Goal: Check status: Check status

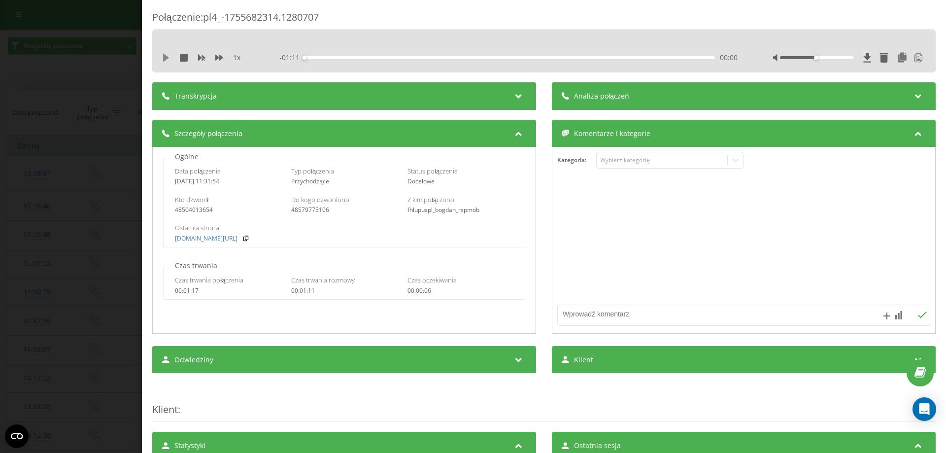
click at [168, 56] on icon at bounding box center [166, 58] width 8 height 8
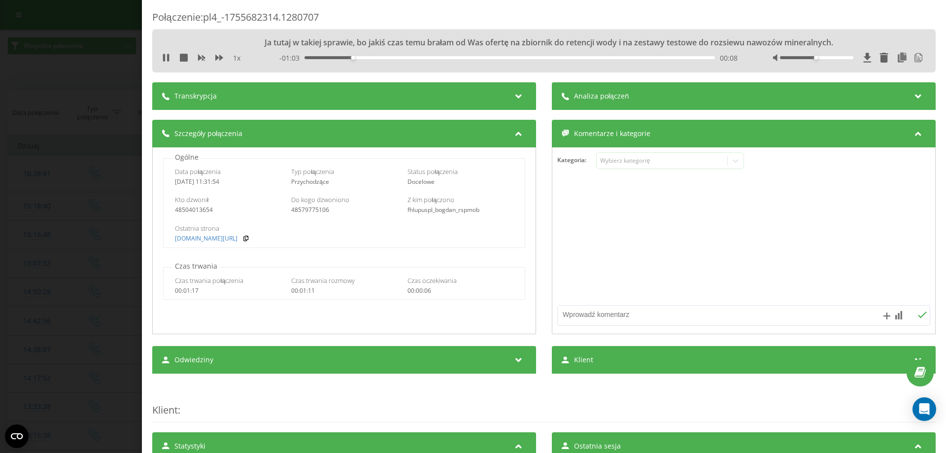
click at [242, 56] on div "1 x" at bounding box center [208, 58] width 92 height 10
click at [240, 56] on span "1 x" at bounding box center [236, 58] width 7 height 10
click at [235, 60] on span "1 x" at bounding box center [236, 58] width 7 height 10
click at [830, 61] on div at bounding box center [849, 58] width 153 height 10
click at [831, 55] on div at bounding box center [849, 58] width 153 height 10
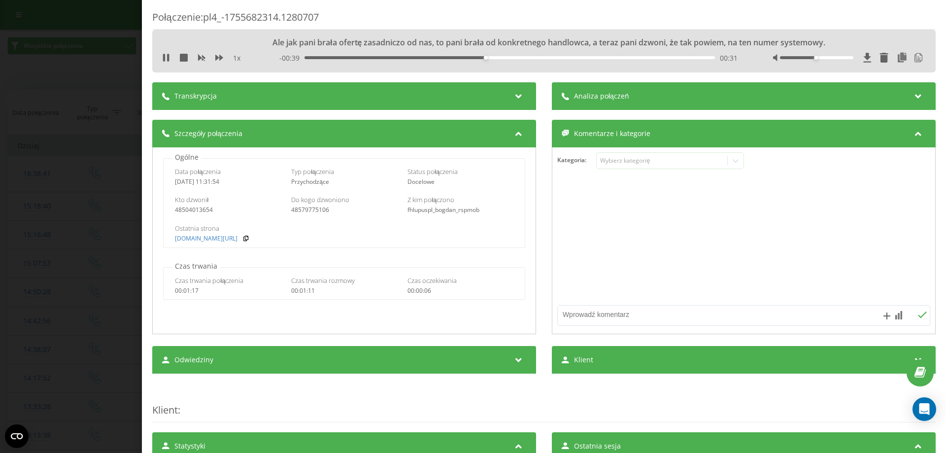
click at [831, 56] on div at bounding box center [849, 58] width 153 height 10
click at [831, 58] on div at bounding box center [816, 57] width 73 height 3
click at [843, 57] on div at bounding box center [816, 57] width 73 height 3
click at [537, 42] on div "I nie wiem, nie wiem od kogo pani, że tak powiem, ofertę brała." at bounding box center [543, 42] width 615 height 11
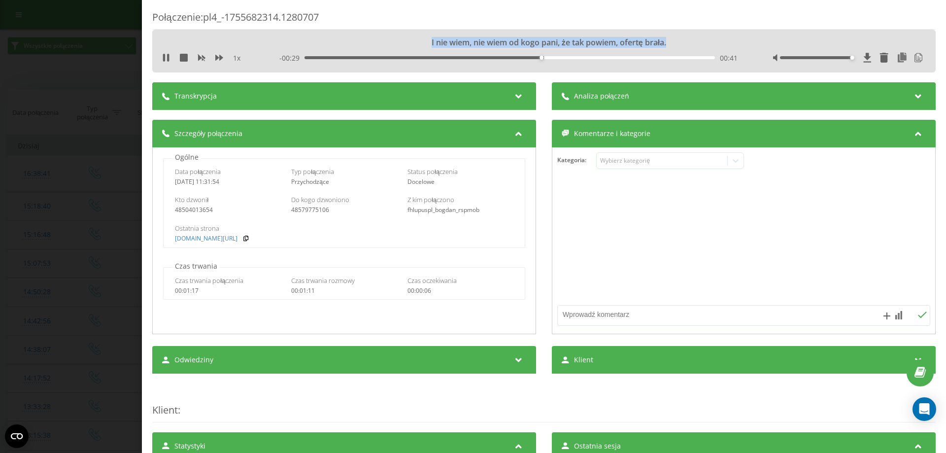
click at [537, 42] on div "I nie wiem, nie wiem od kogo pani, że tak powiem, ofertę brała." at bounding box center [543, 42] width 615 height 11
click at [527, 40] on div "Aha, dobra, a no to muszę tutaj do męża [PERSON_NAME], bo ja tu akurat miejsce …" at bounding box center [543, 42] width 615 height 11
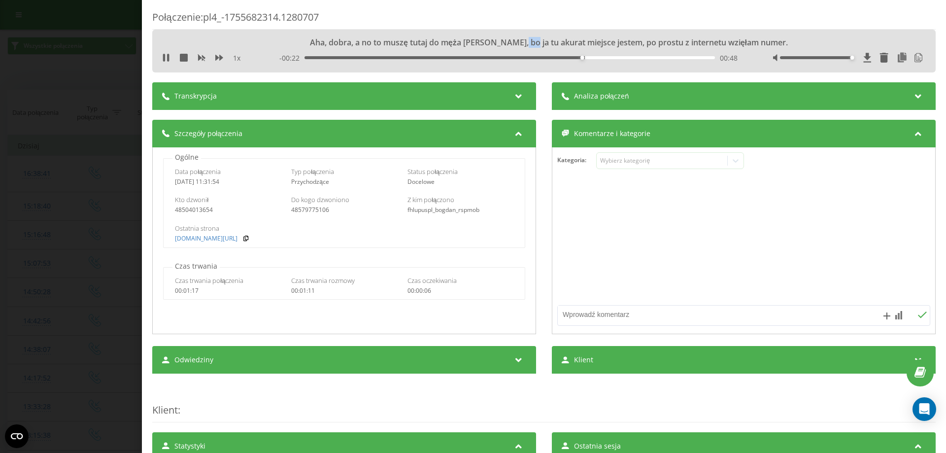
click at [527, 40] on div "Aha, dobra, a no to muszę tutaj do męża [PERSON_NAME], bo ja tu akurat miejsce …" at bounding box center [543, 42] width 615 height 11
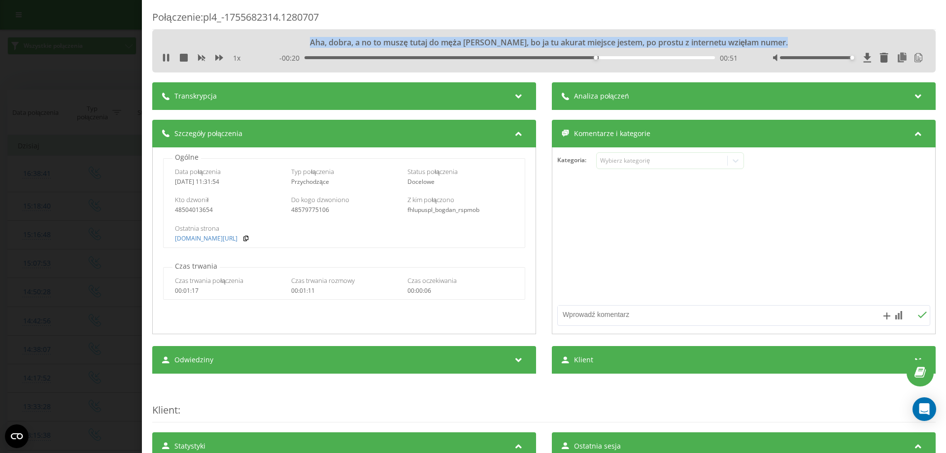
click at [527, 39] on div "Aha, dobra, a no to muszę tutaj do męża [PERSON_NAME], bo ja tu akurat miejsce …" at bounding box center [543, 42] width 615 height 11
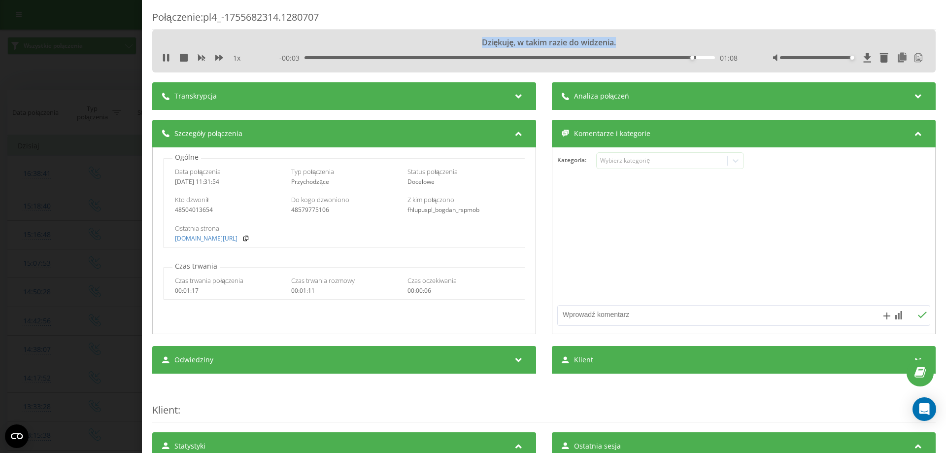
click at [89, 77] on div "Połączenie : pl4_-1755682314.1280707 Dziękuję, w takim razie do widzenia. 1 x -…" at bounding box center [473, 226] width 946 height 453
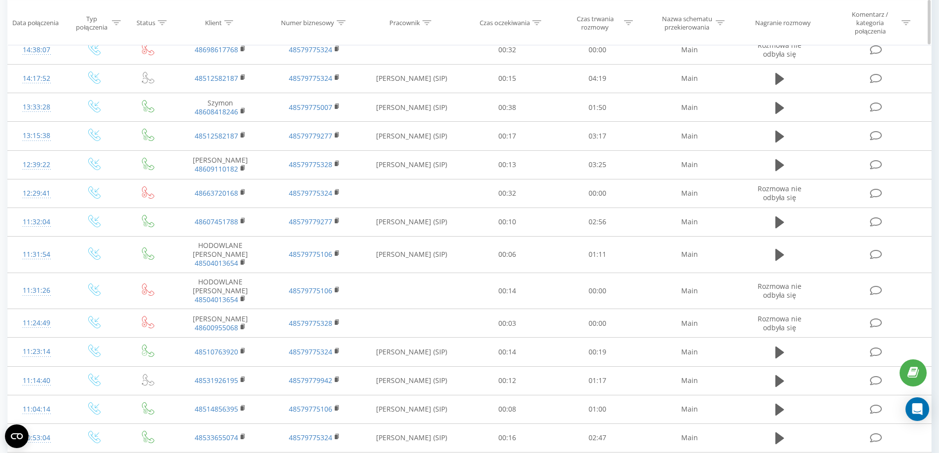
scroll to position [233, 0]
